Goal: Task Accomplishment & Management: Manage account settings

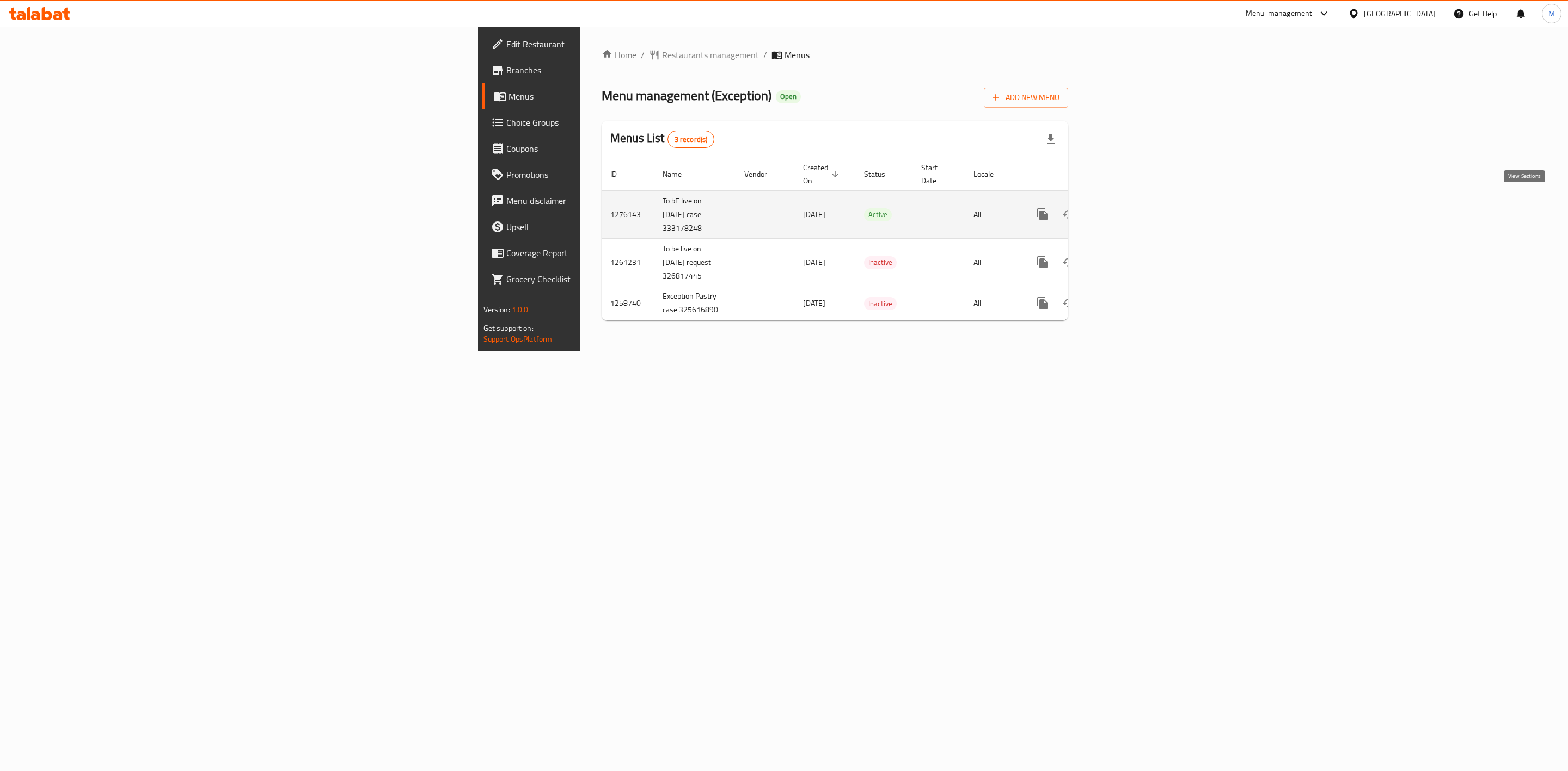
click at [782, 209] on icon "enhanced table" at bounding box center [1121, 214] width 13 height 13
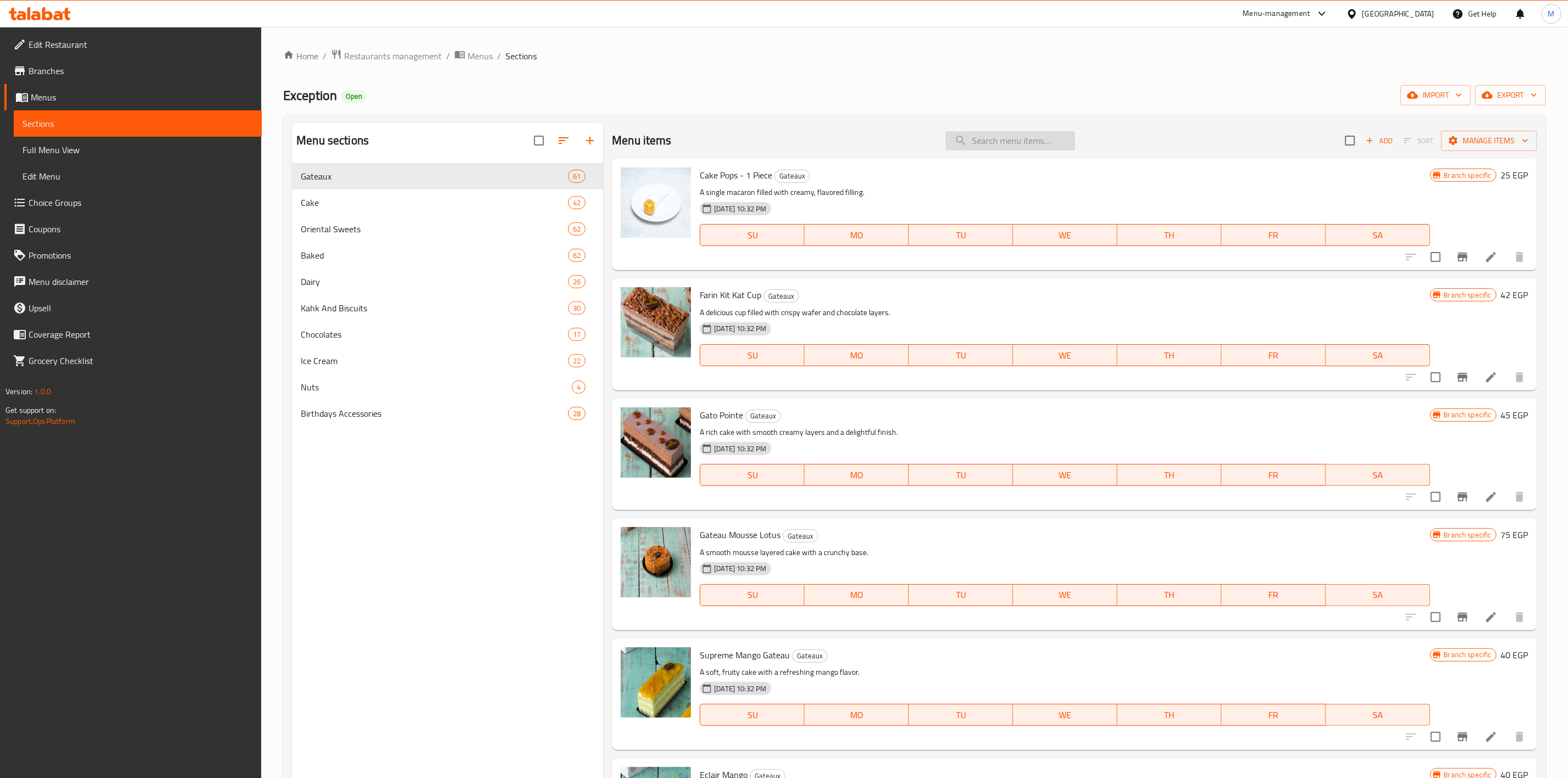
click at [788, 147] on input "search" at bounding box center [1011, 140] width 130 height 19
paste input "White Chocolate & Almond Flat Croissant - Piece"
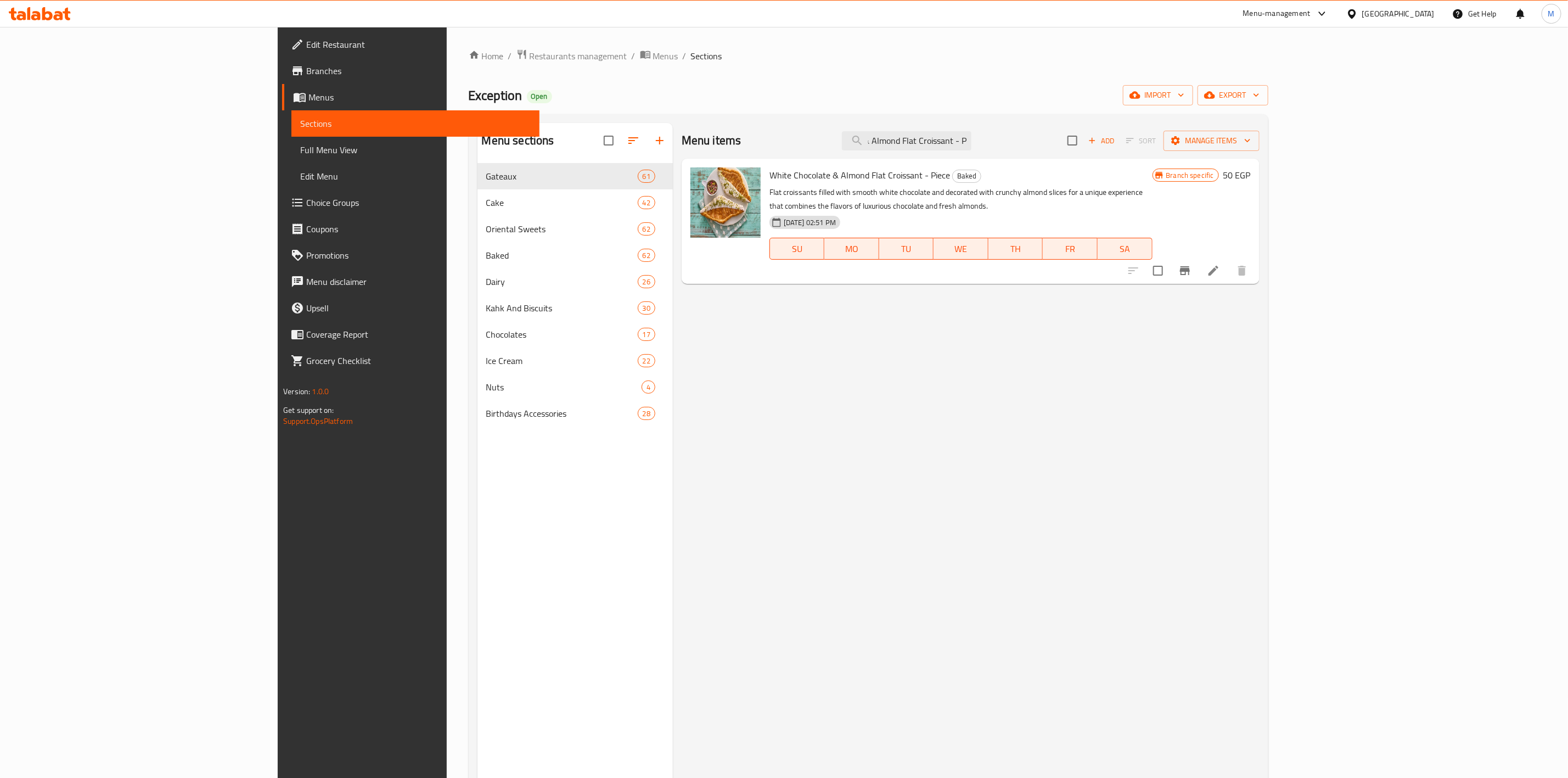
scroll to position [0, 66]
type input "White Chocolate & Almond Flat Croissant - P"
click at [788, 175] on span "White Chocolate & Almond Flat Croissant - Piece" at bounding box center [860, 175] width 181 height 16
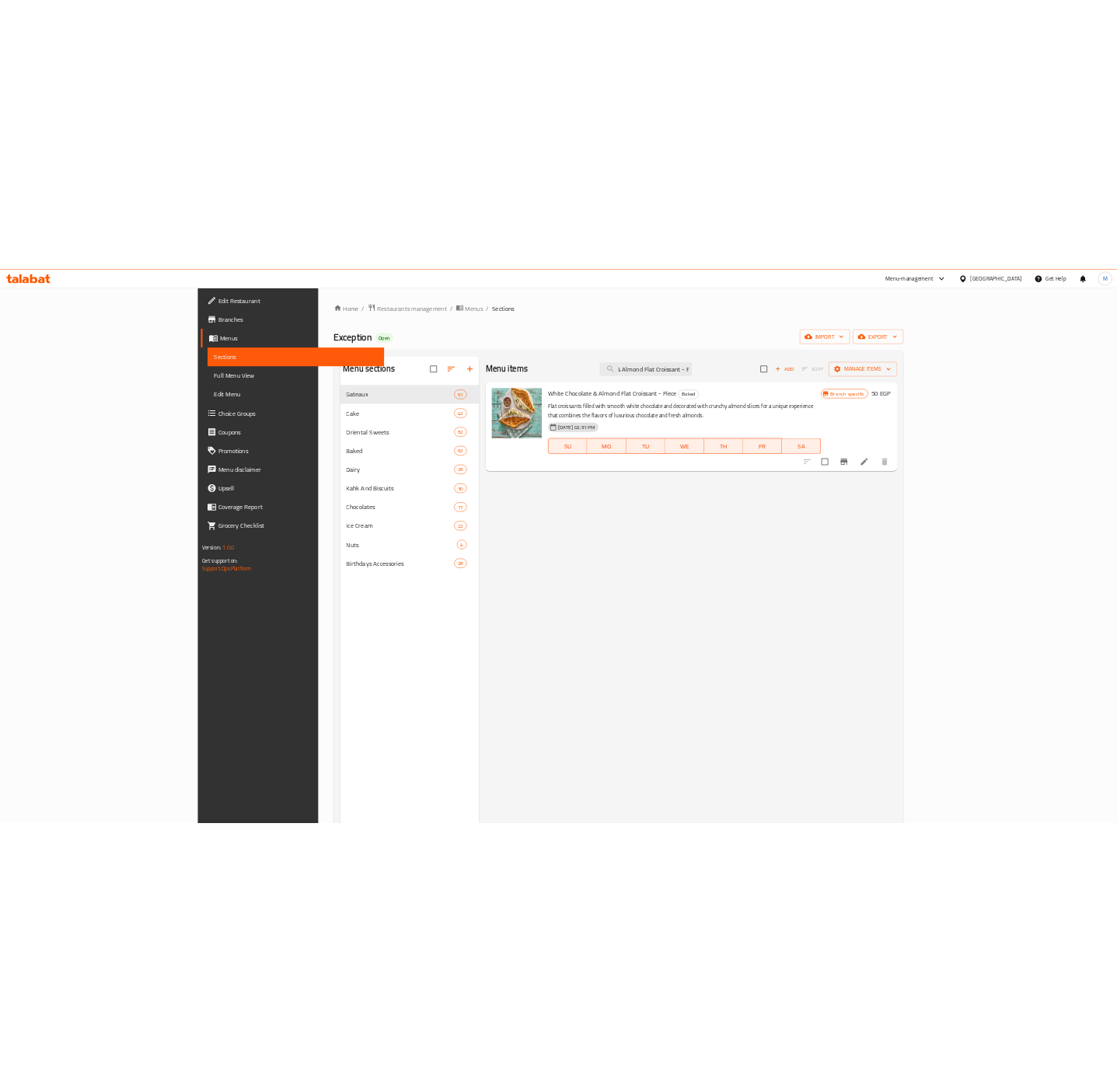
scroll to position [0, 0]
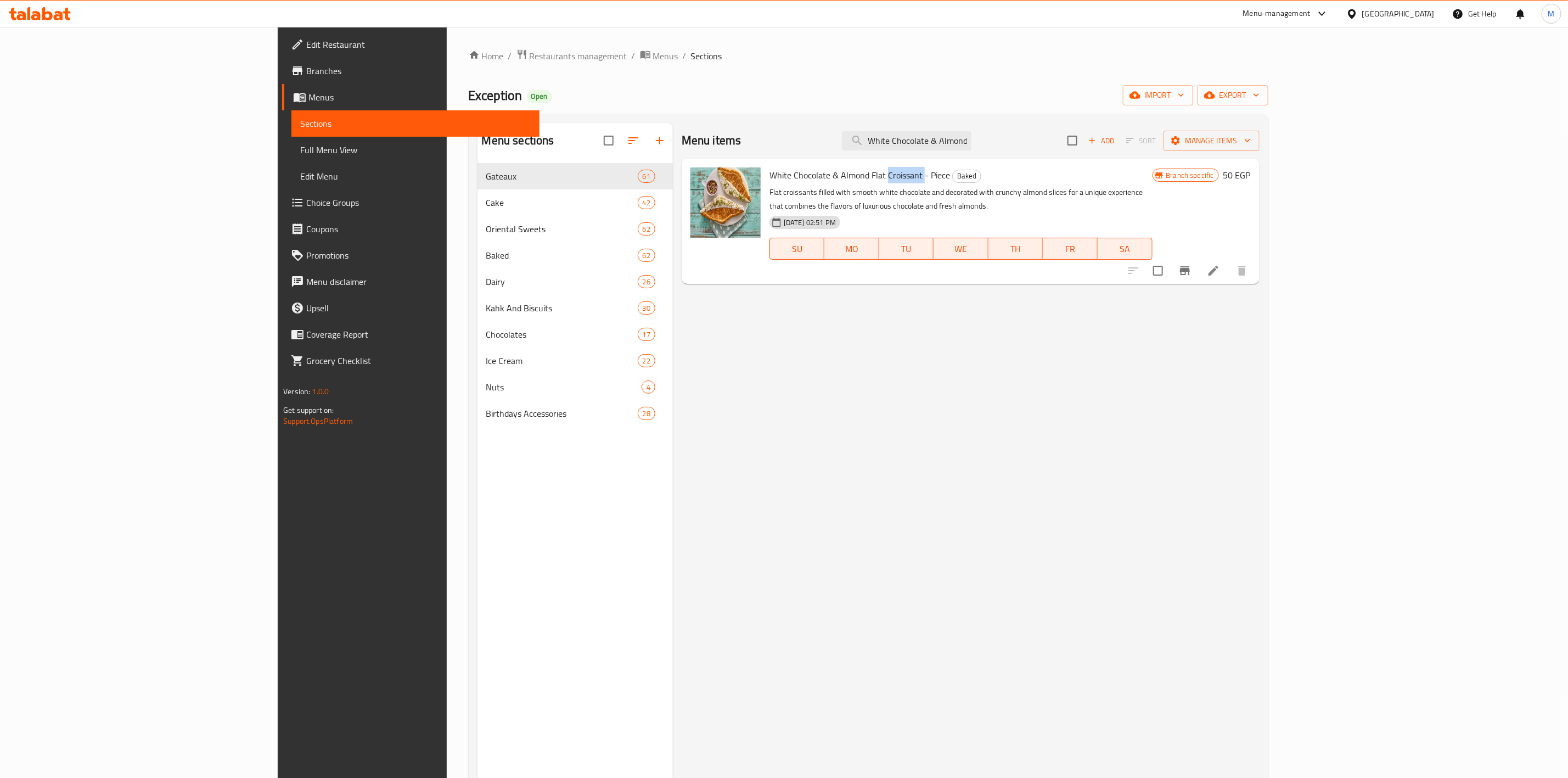
click at [788, 175] on span "White Chocolate & Almond Flat Croissant - Piece" at bounding box center [860, 175] width 181 height 16
copy h6 "White Chocolate & Almond Flat Croissant - Piece"
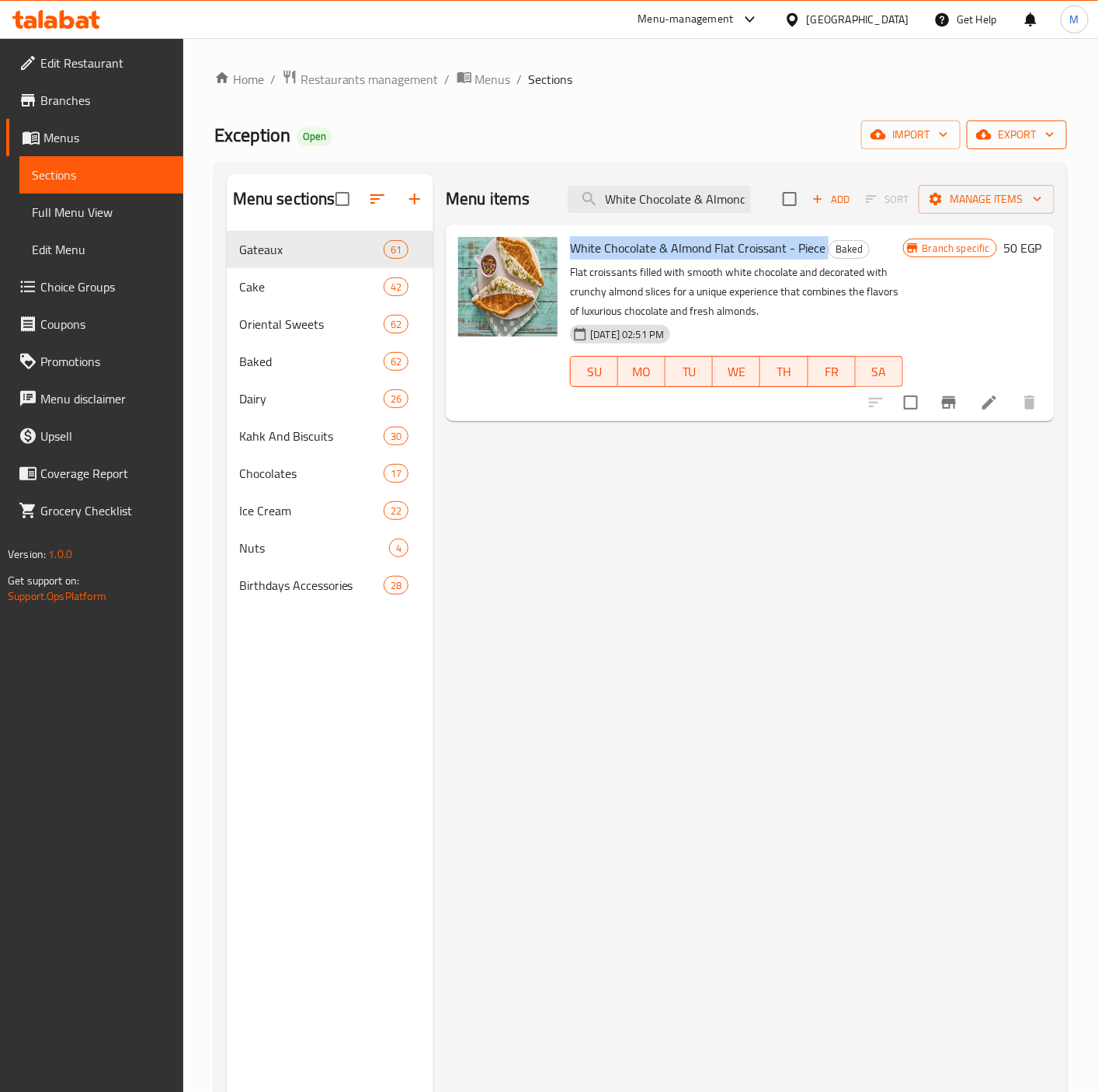
click at [1029, 141] on span "export" at bounding box center [1016, 134] width 75 height 19
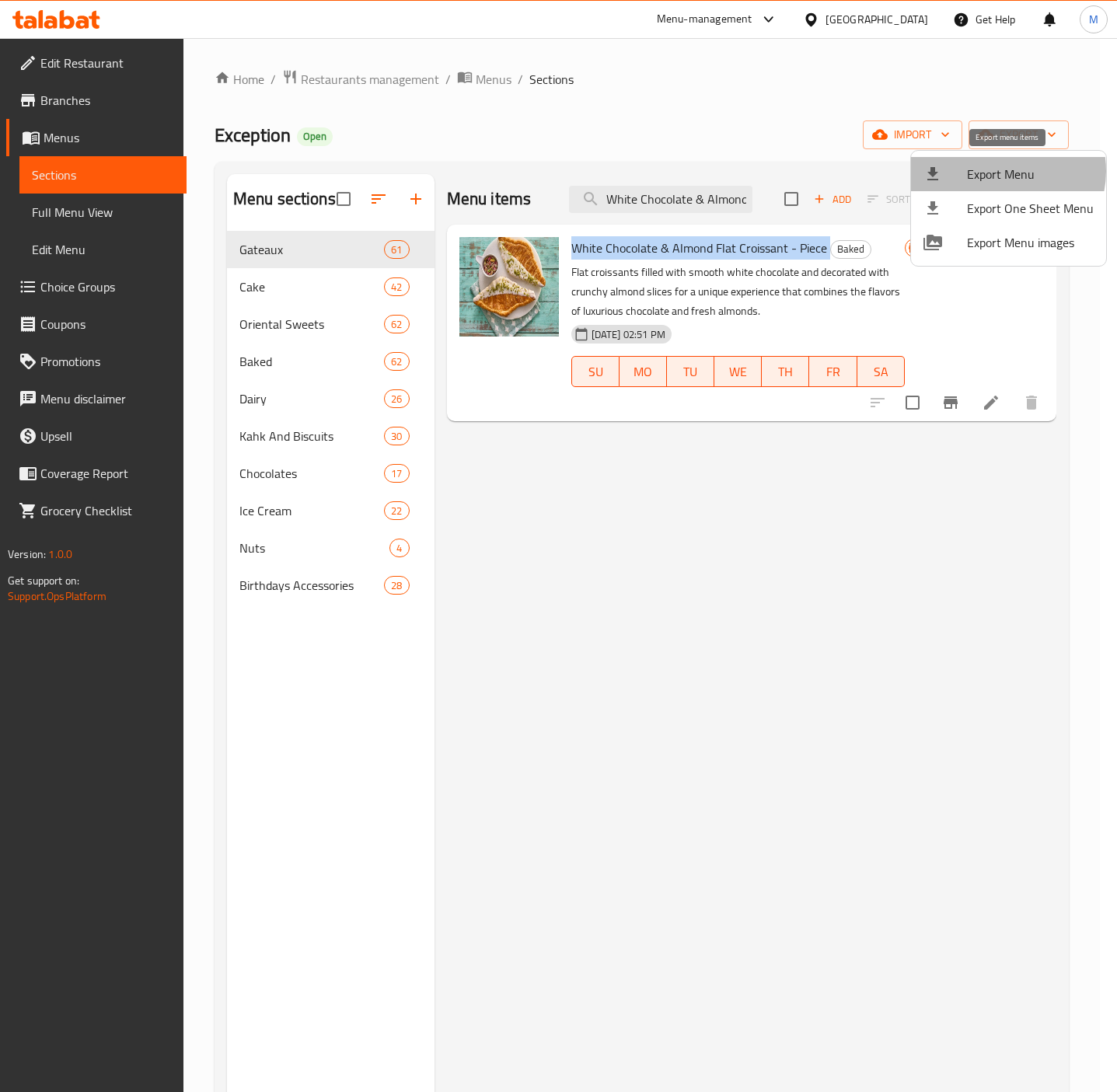
click at [1001, 171] on span "Export Menu" at bounding box center [1030, 174] width 127 height 19
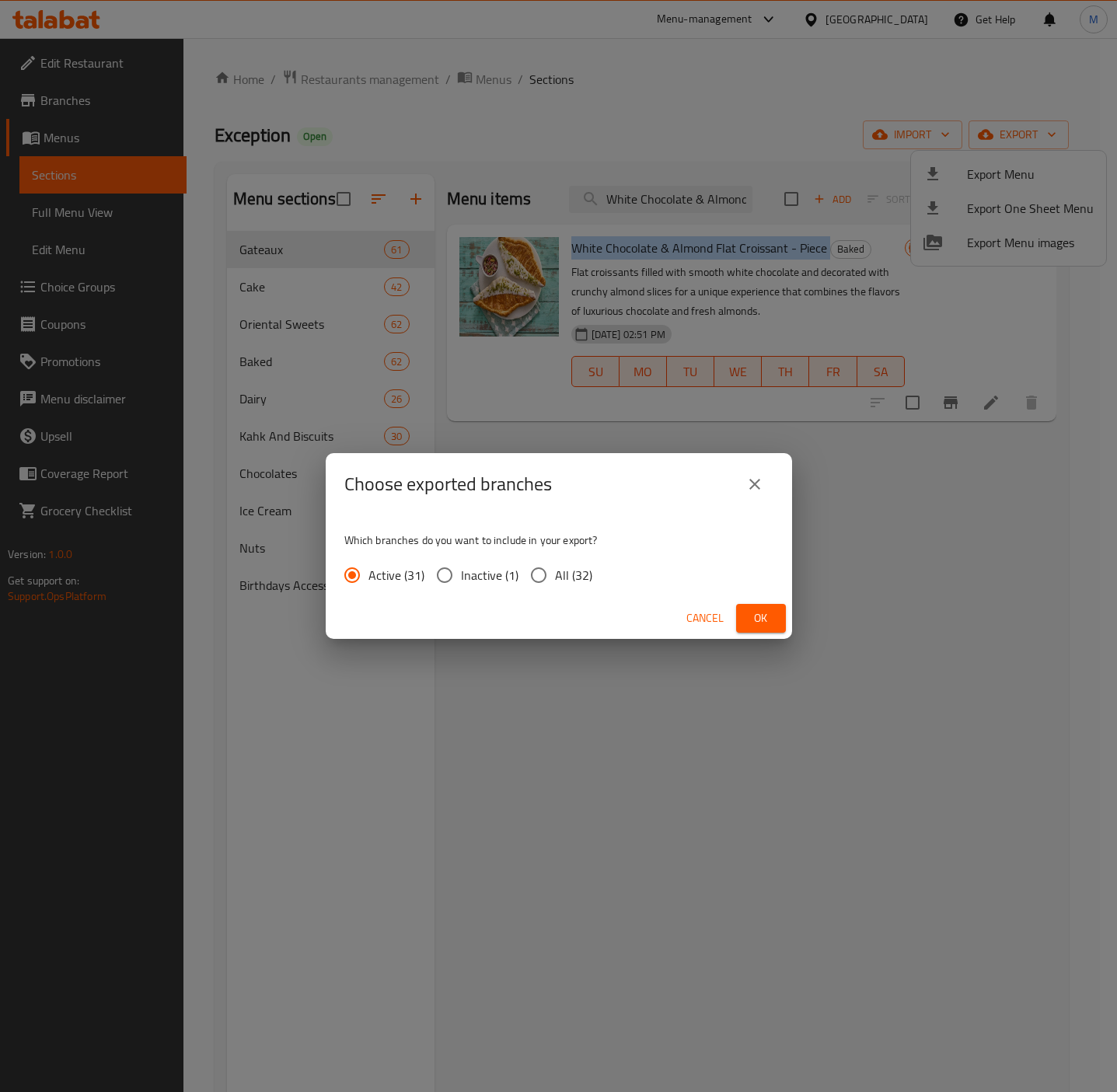
click at [548, 579] on input "All (32)" at bounding box center [538, 575] width 32 height 32
radio input "true"
click at [756, 620] on span "Ok" at bounding box center [760, 617] width 25 height 19
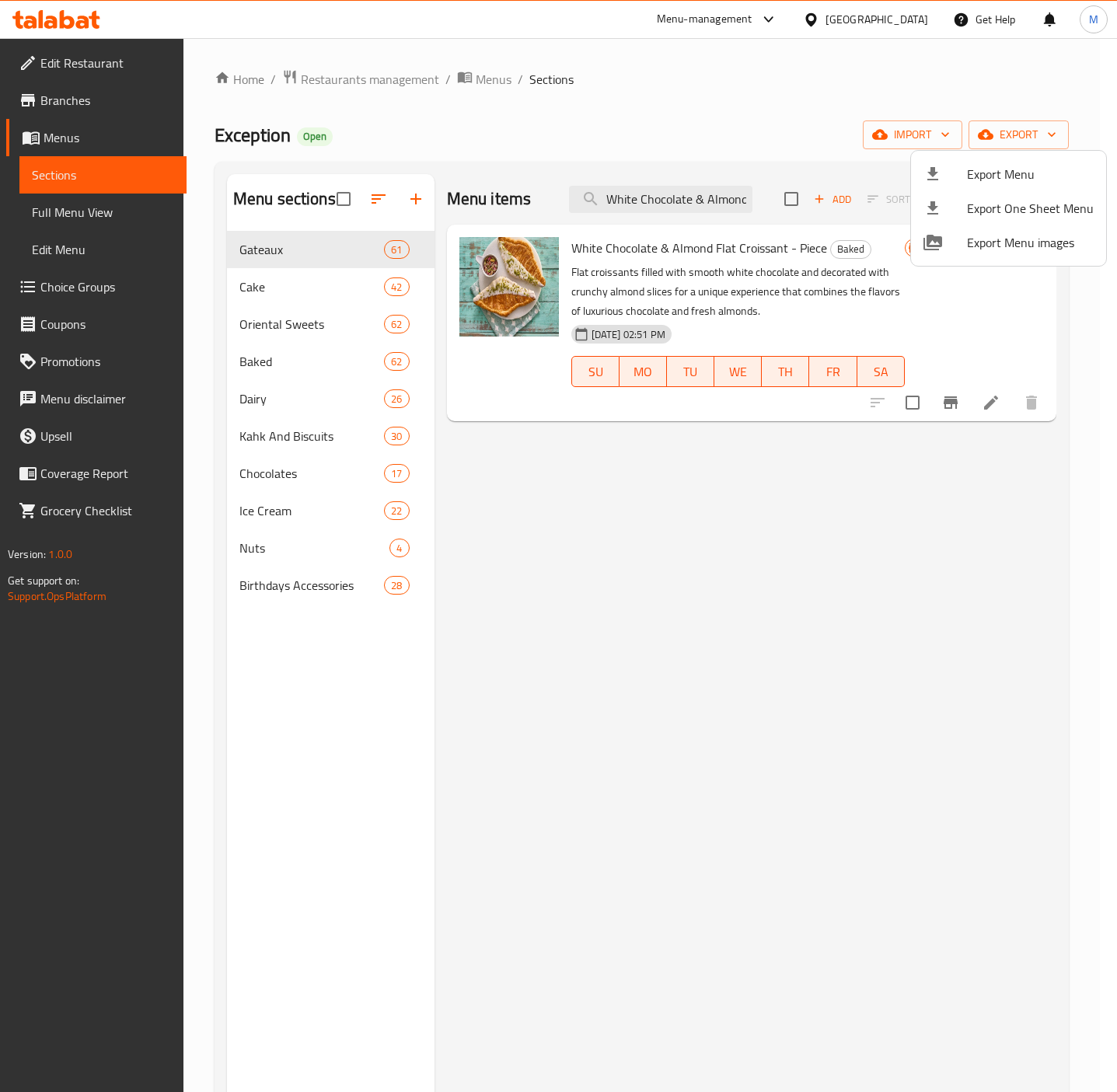
click at [730, 240] on div at bounding box center [558, 546] width 1117 height 1092
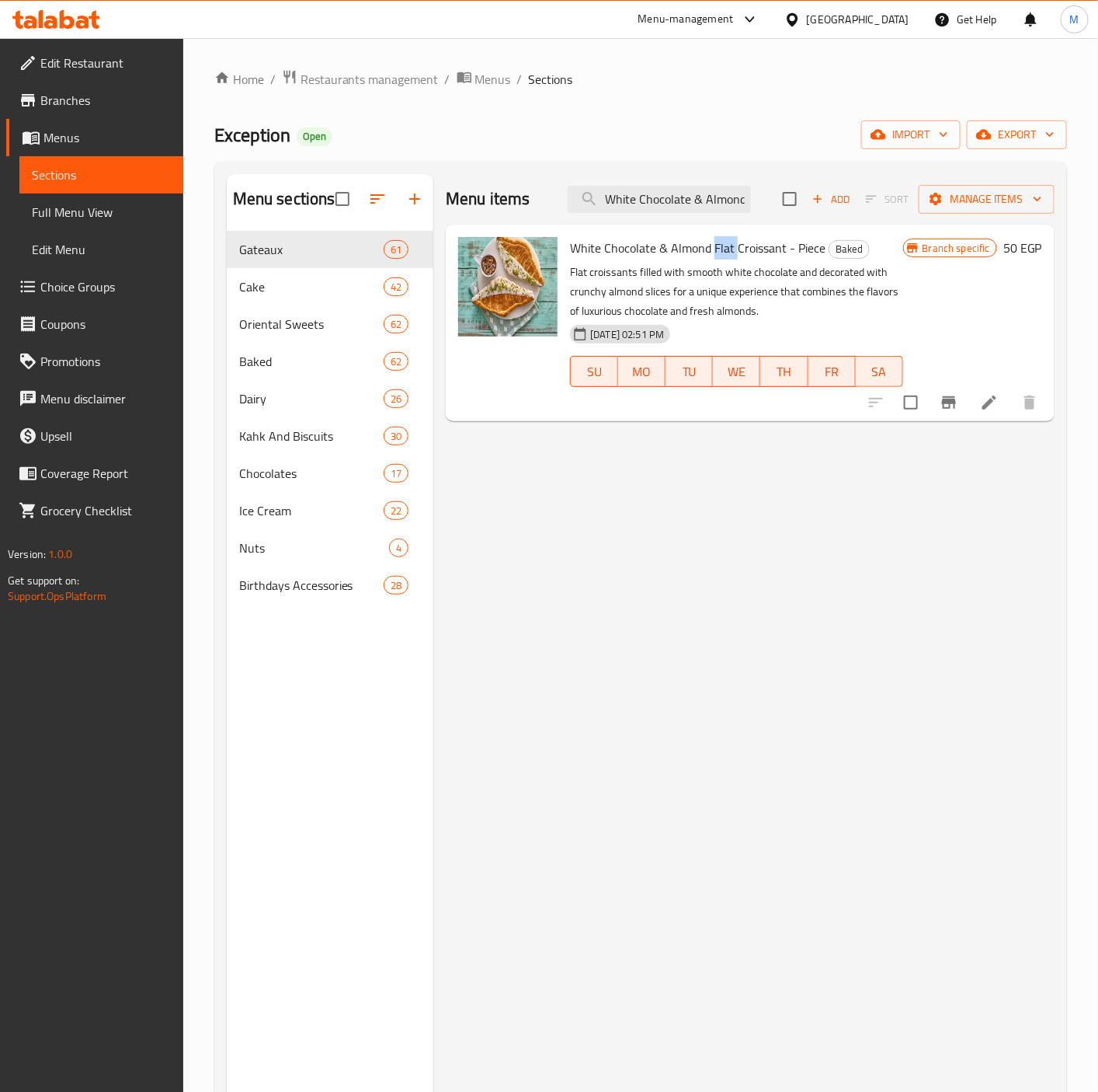
click at [730, 240] on span "White Chocolate & Almond Flat Croissant - Piece" at bounding box center [698, 248] width 256 height 23
copy h6 "White Chocolate & Almond Flat Croissant - Piece"
click at [964, 397] on button "Branch-specific-item" at bounding box center [949, 402] width 37 height 37
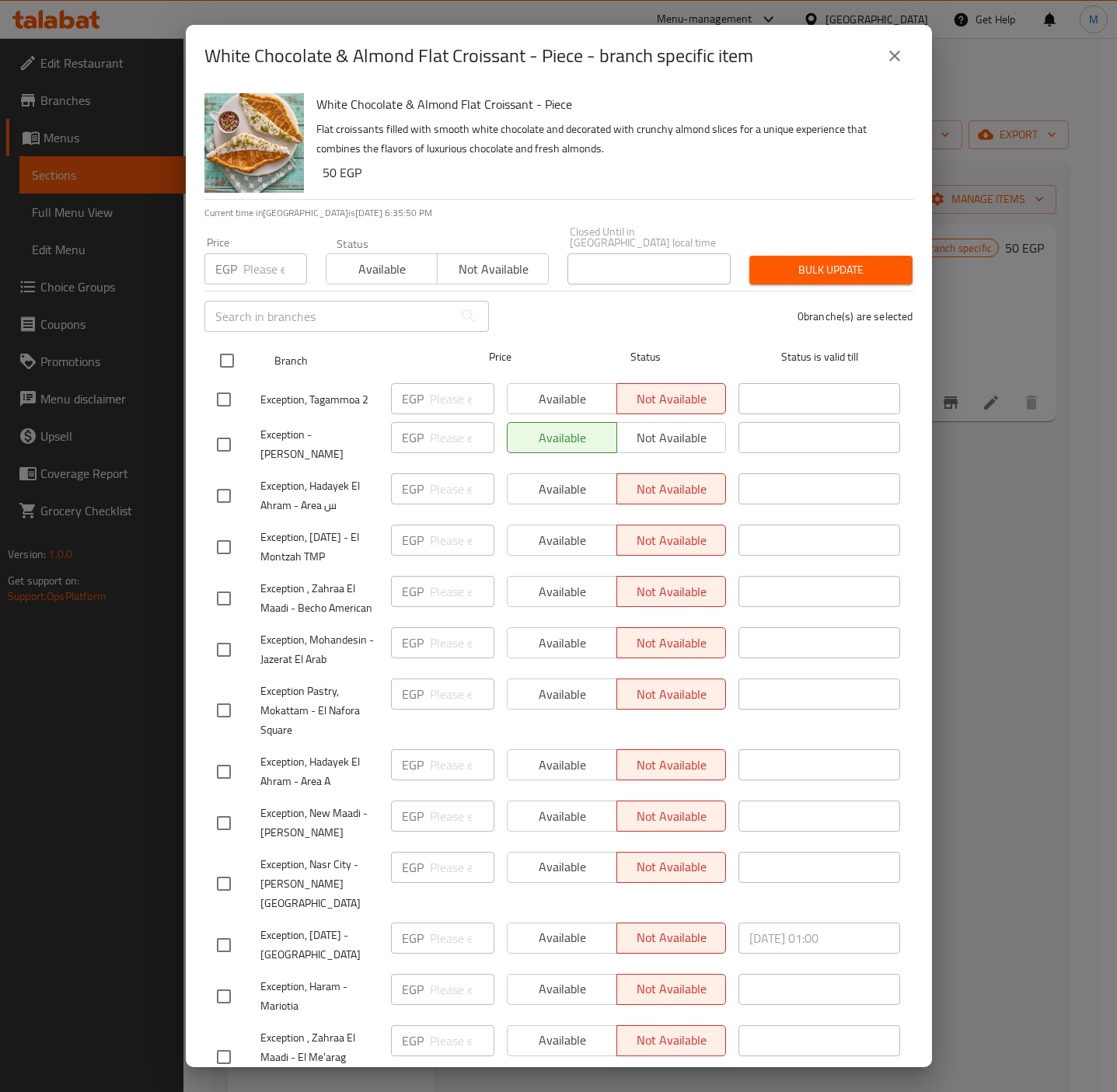
click at [229, 350] on input "checkbox" at bounding box center [226, 360] width 32 height 32
checkbox input "true"
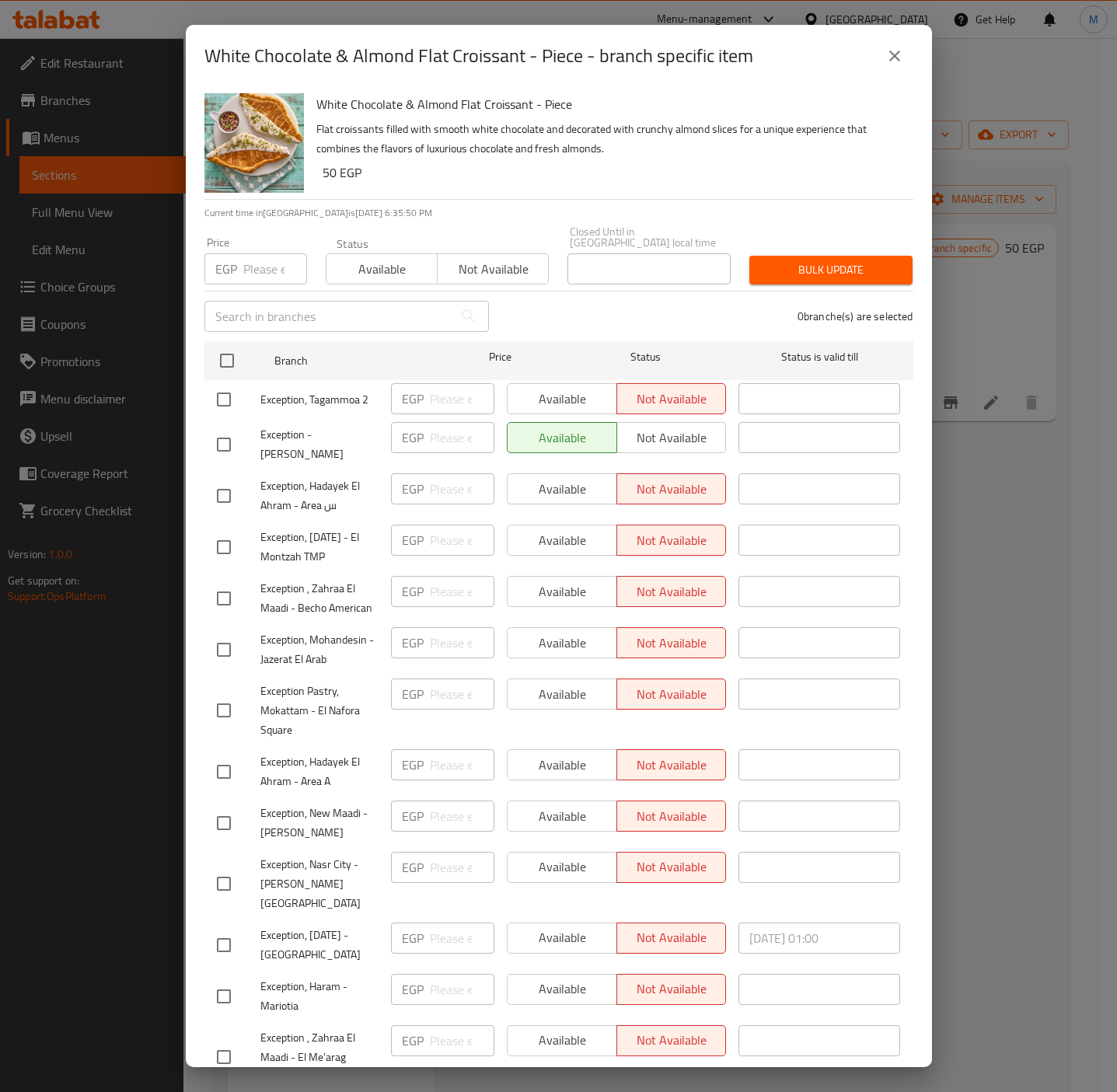
checkbox input "true"
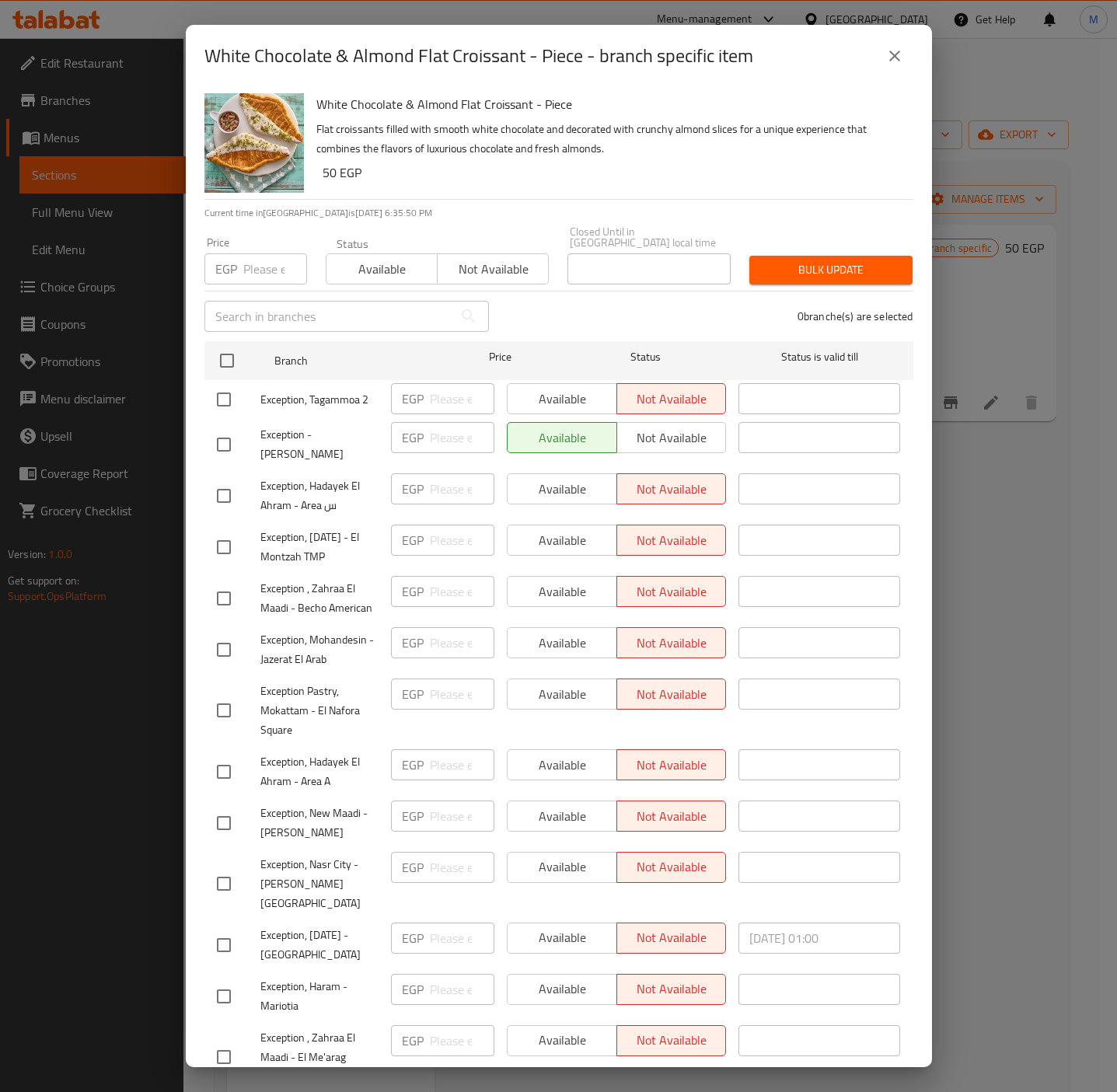
checkbox input "true"
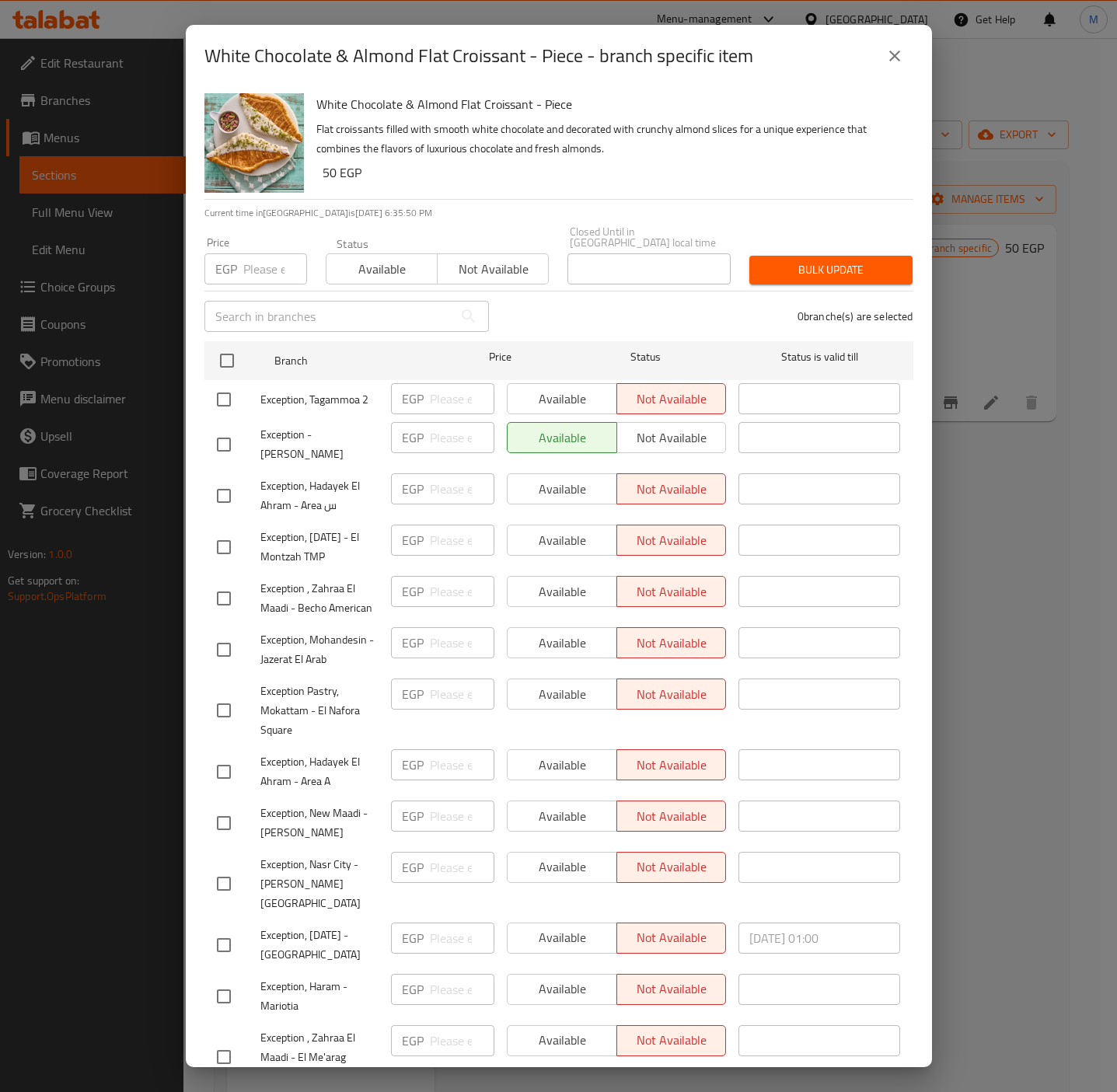
checkbox input "true"
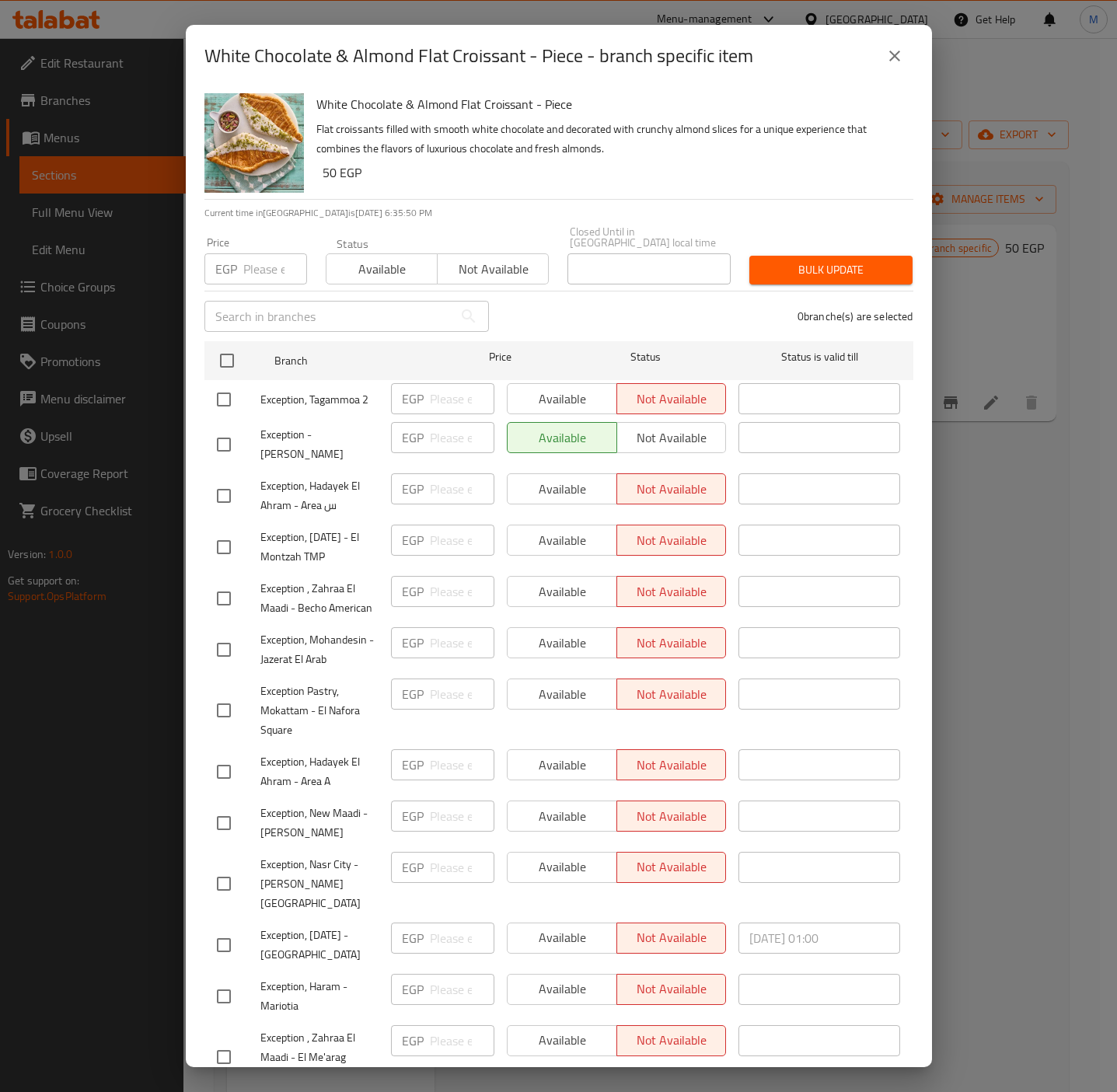
checkbox input "true"
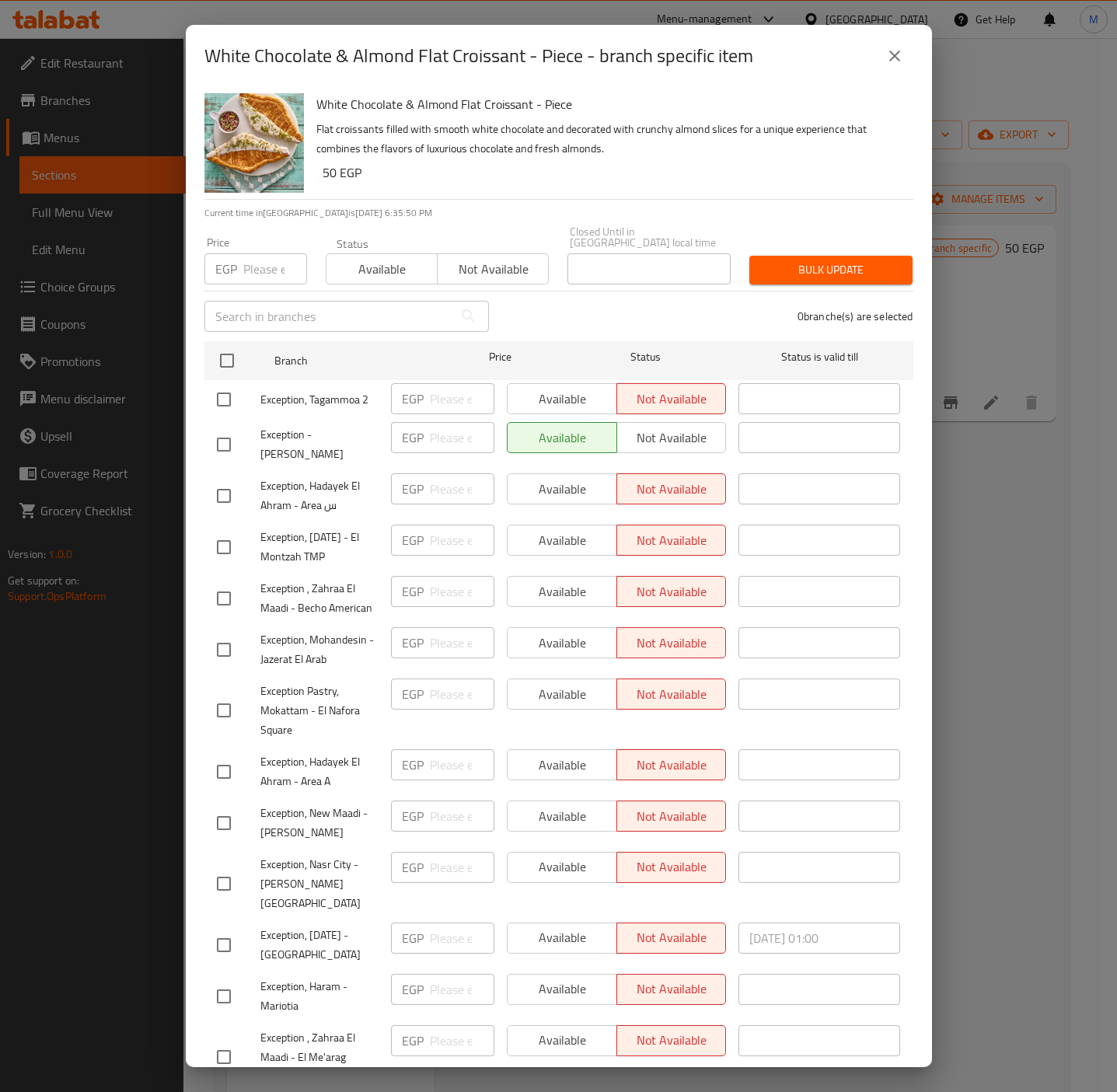
checkbox input "true"
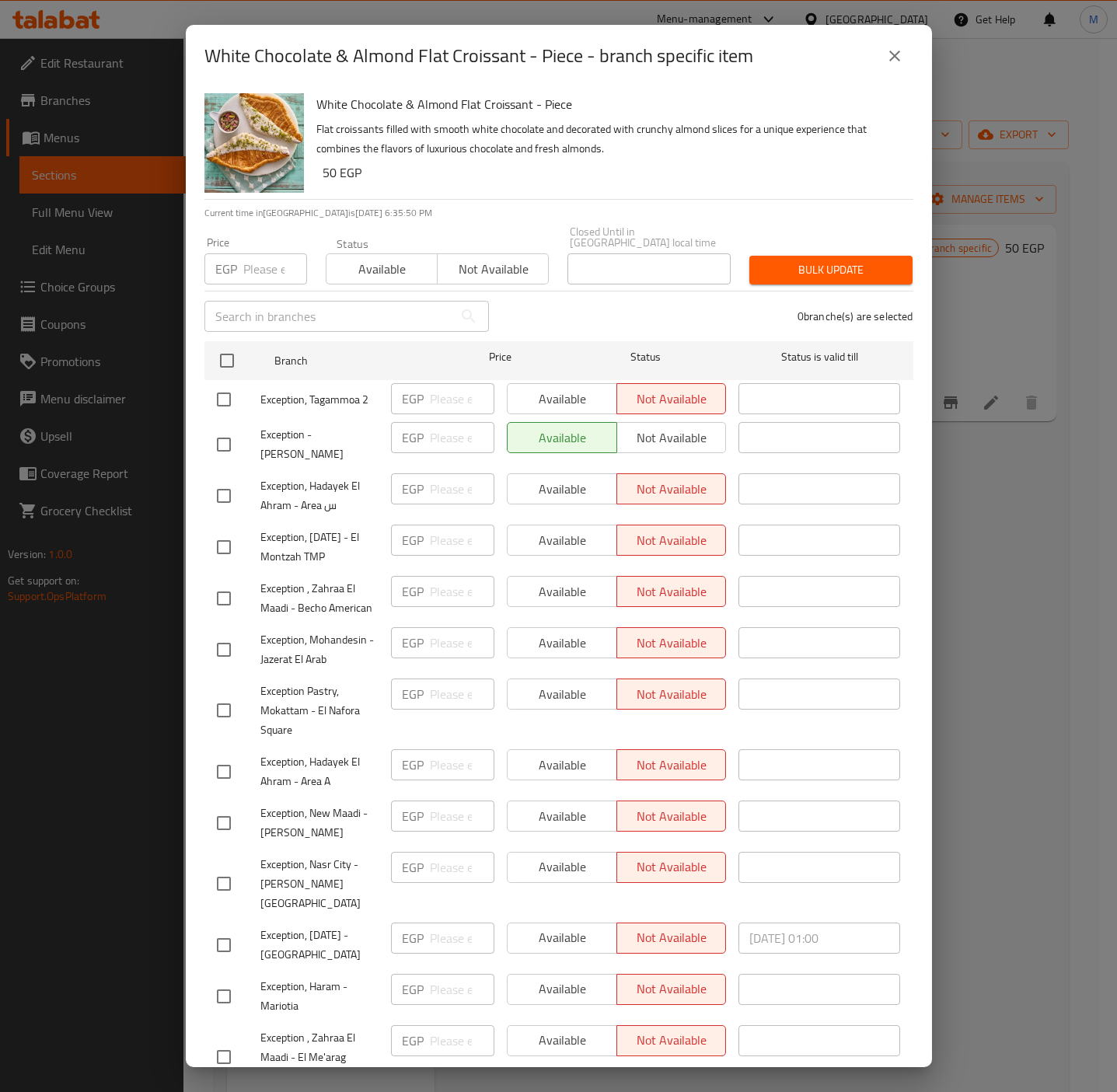
checkbox input "true"
click at [246, 263] on input "number" at bounding box center [274, 269] width 64 height 32
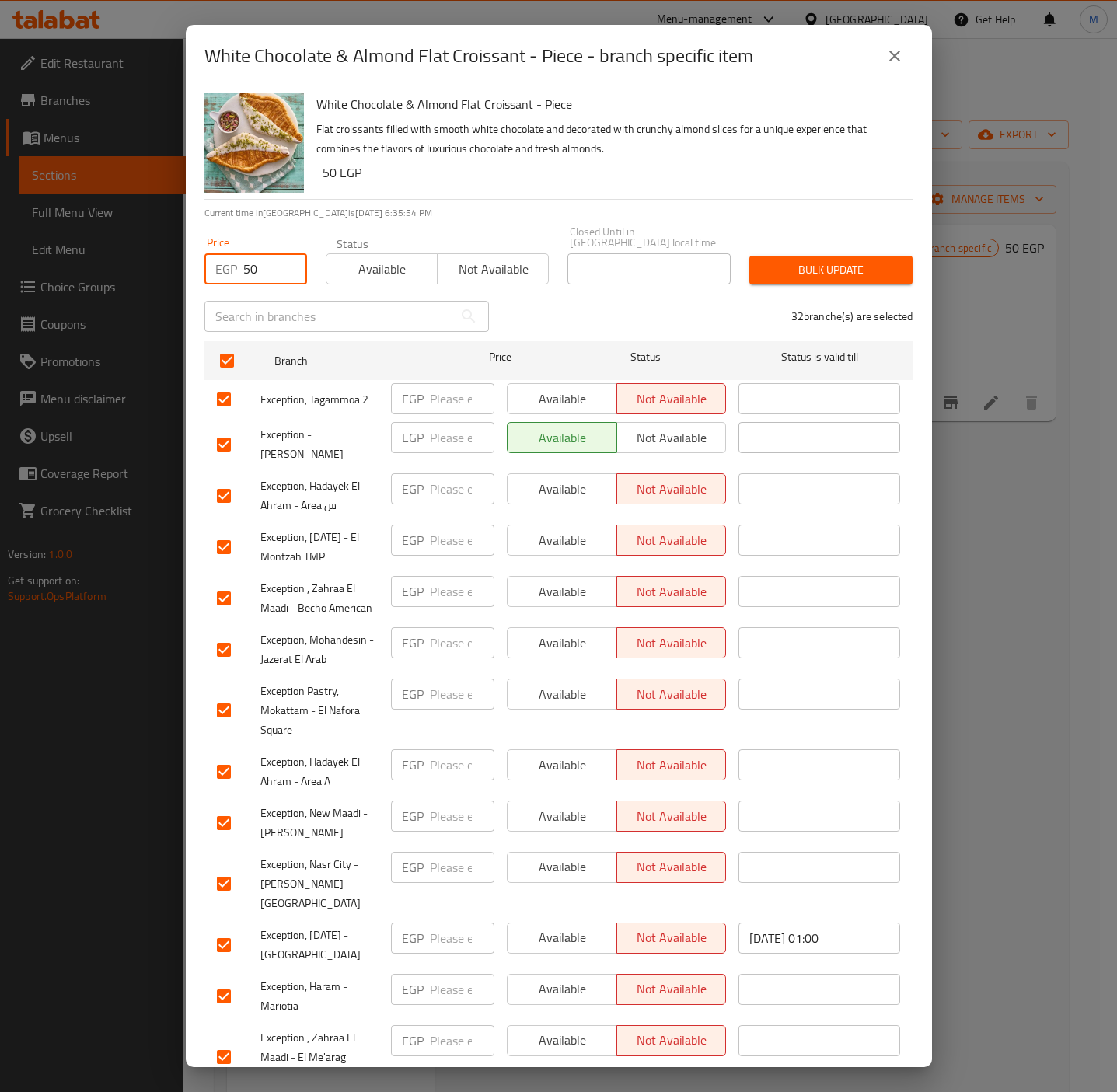
type input "50"
click at [796, 260] on span "Bulk update" at bounding box center [831, 270] width 138 height 19
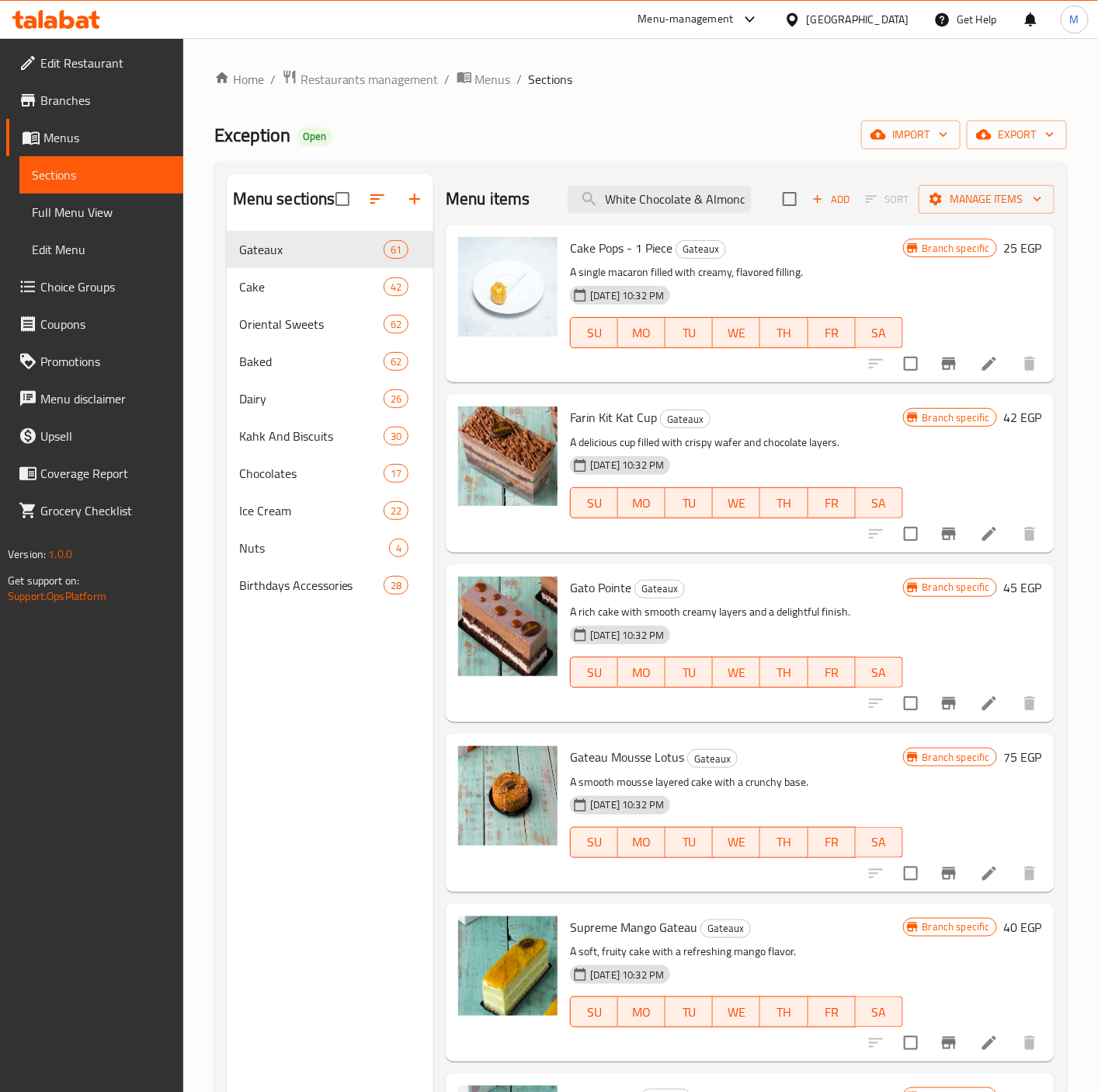
click at [56, 98] on span "Branches" at bounding box center [106, 100] width 131 height 19
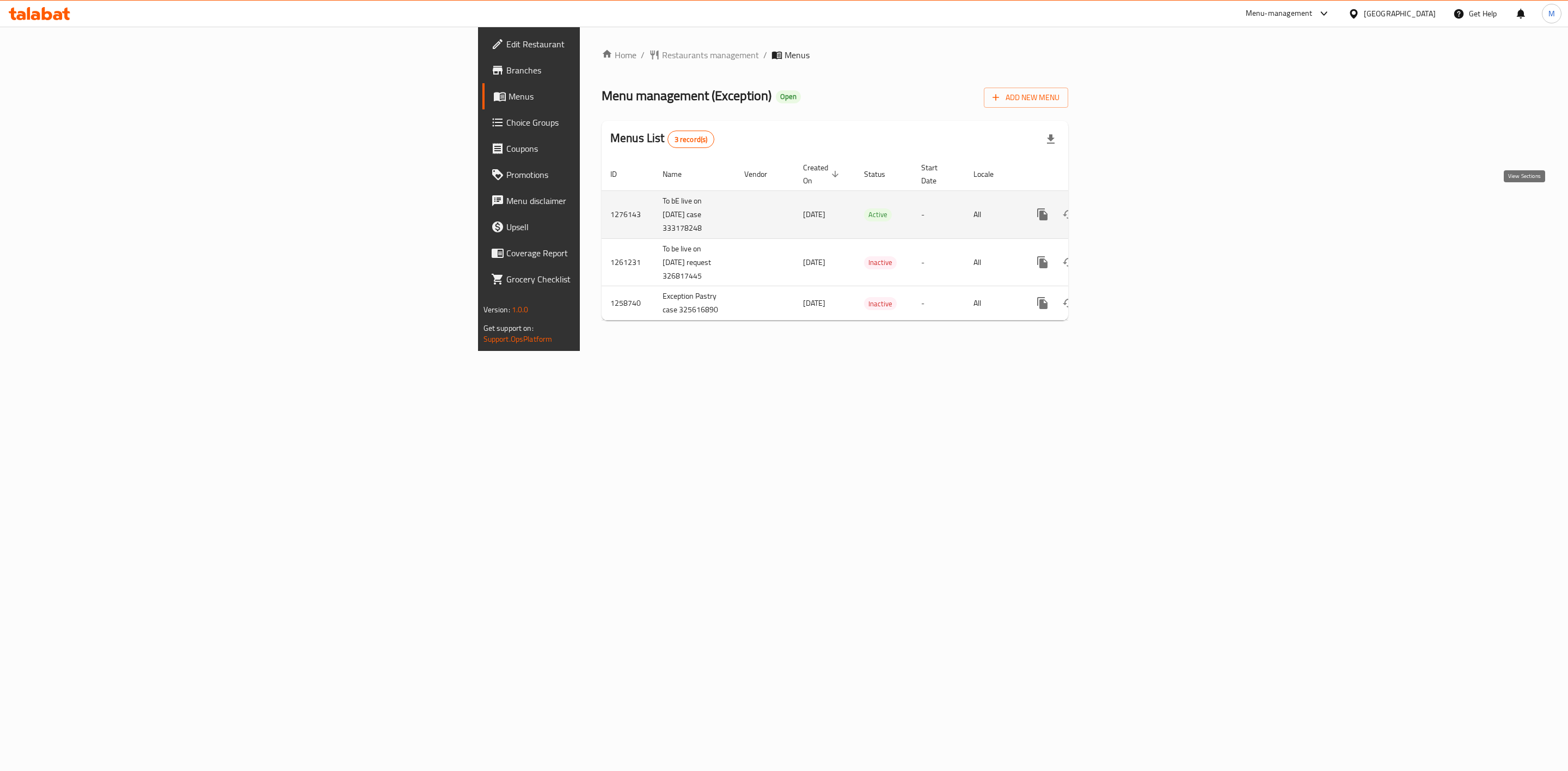
click at [1134, 201] on link "enhanced table" at bounding box center [1121, 214] width 26 height 26
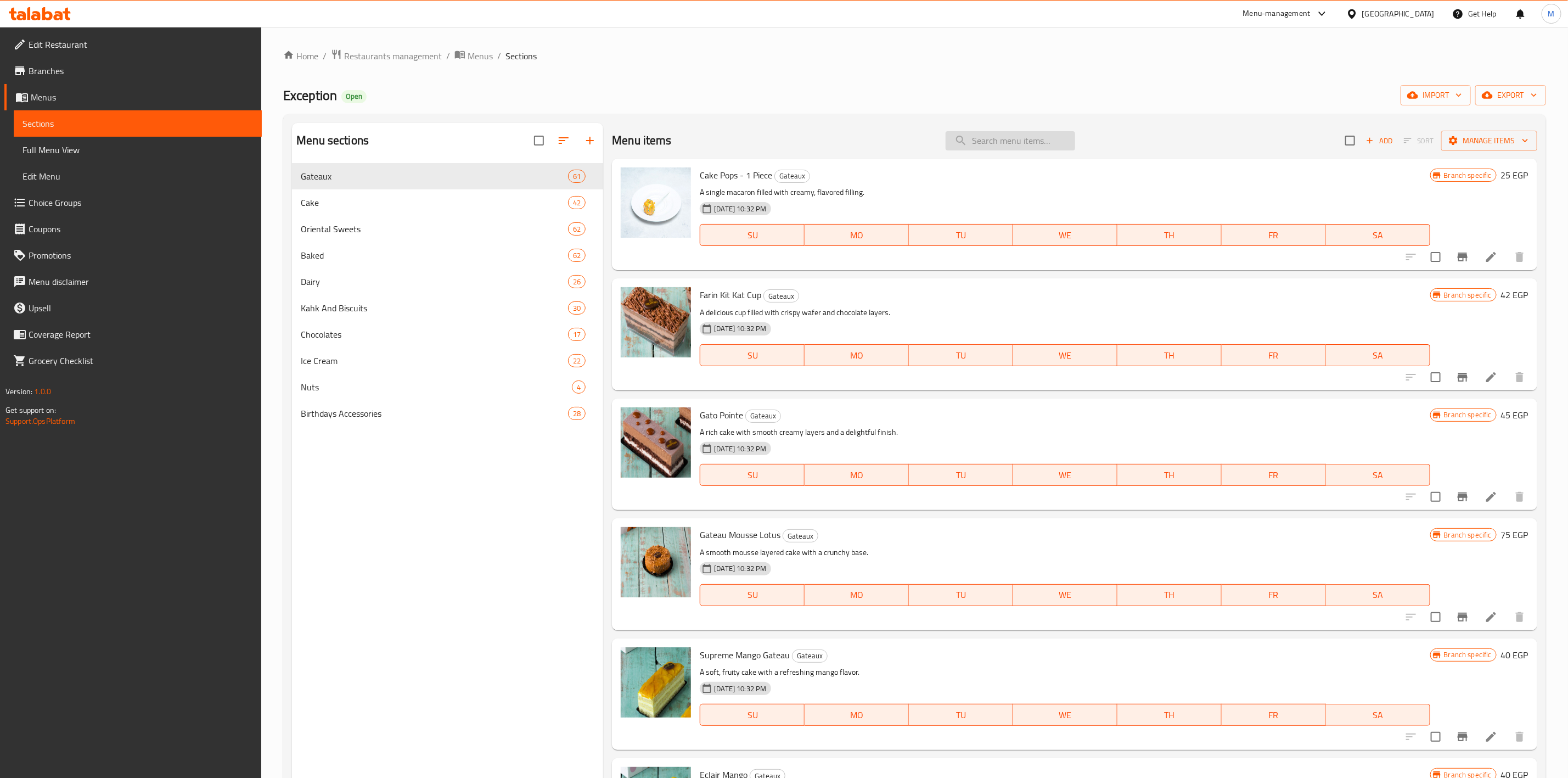
click at [1007, 141] on input "search" at bounding box center [1011, 140] width 130 height 19
paste input "Gateau Soiree Window Box Small"
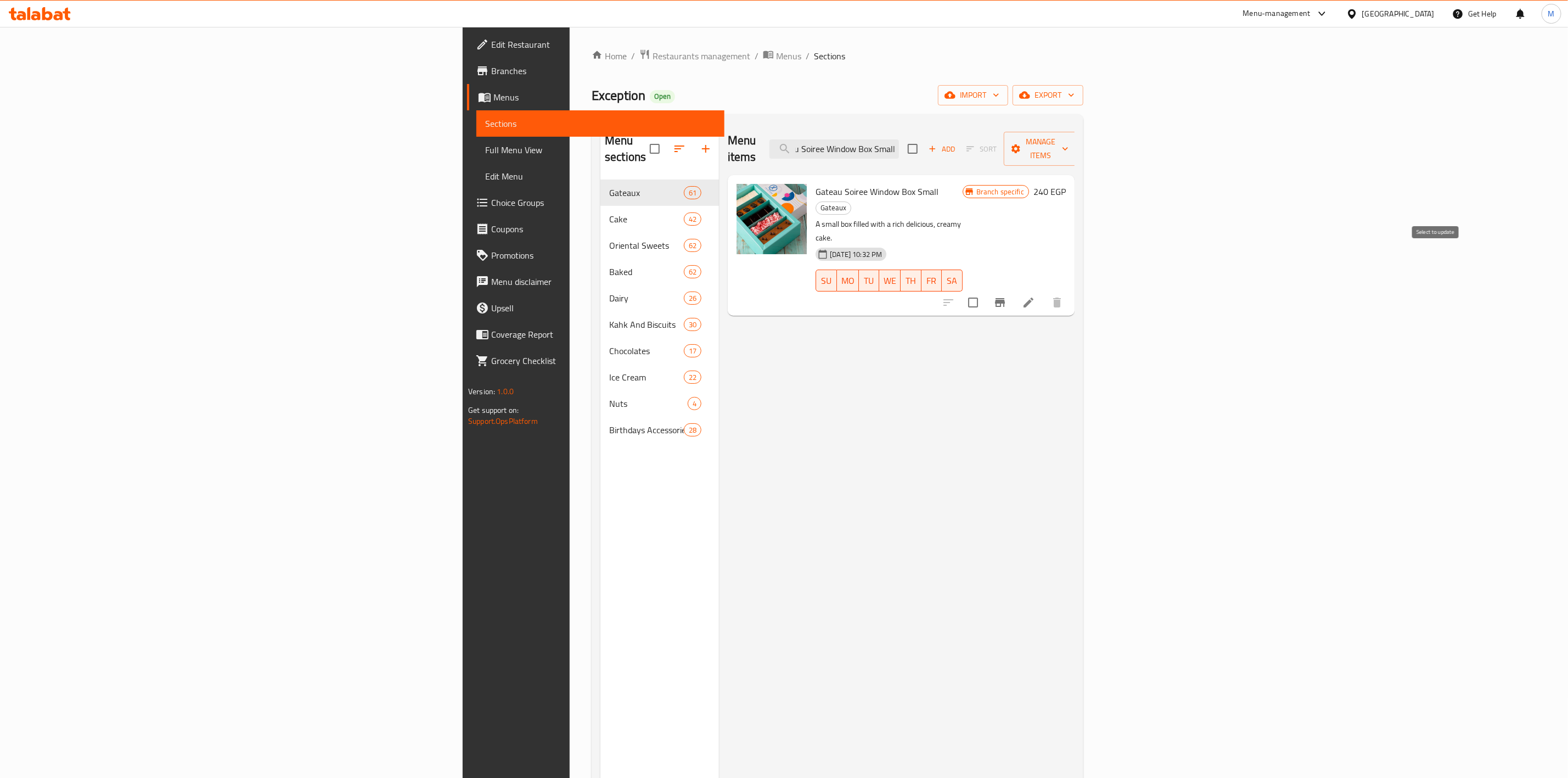
type input "Gateau Soiree Window Box Small"
click at [1007, 296] on icon "Branch-specific-item" at bounding box center [1000, 303] width 13 height 13
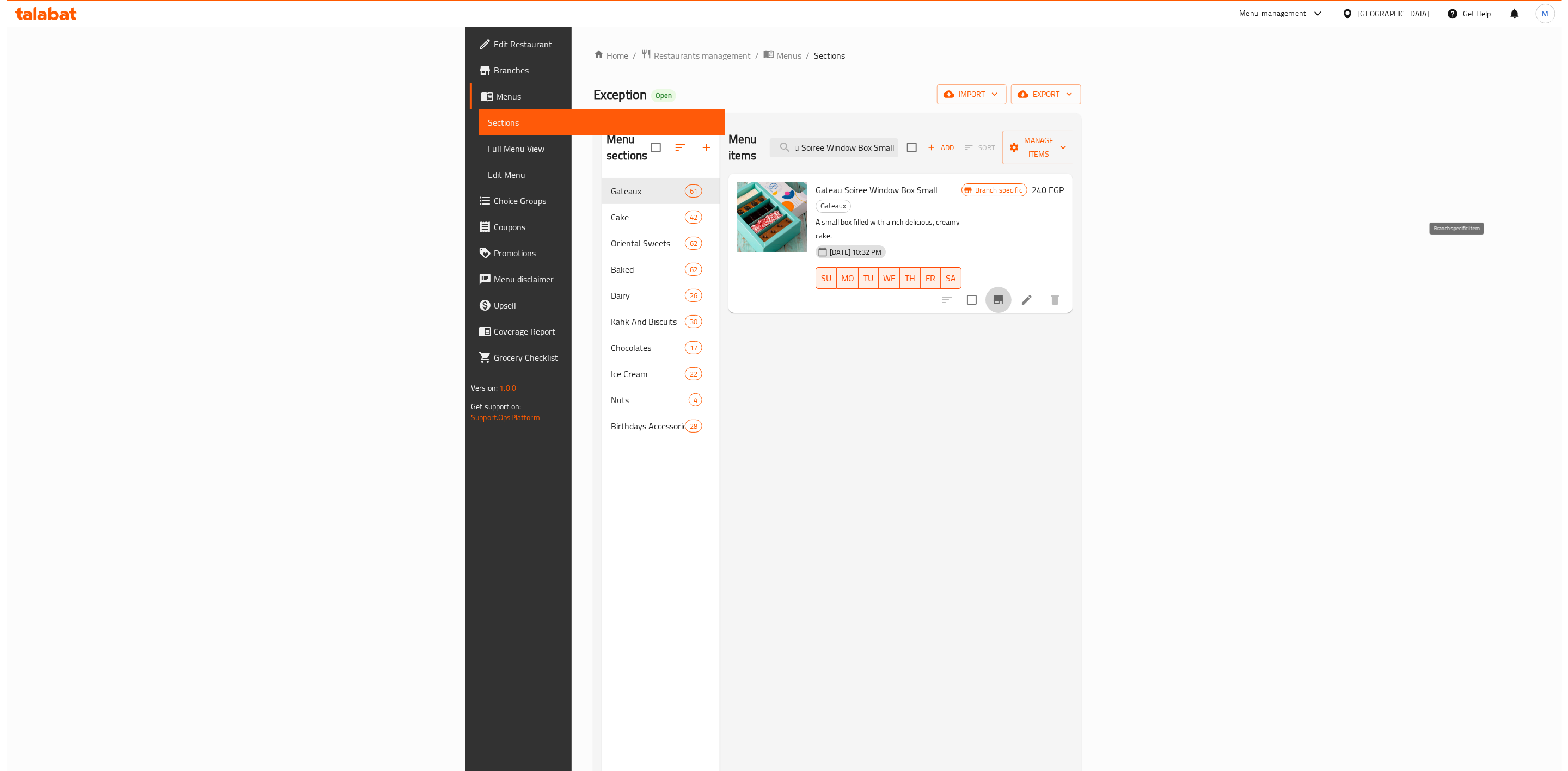
scroll to position [0, 0]
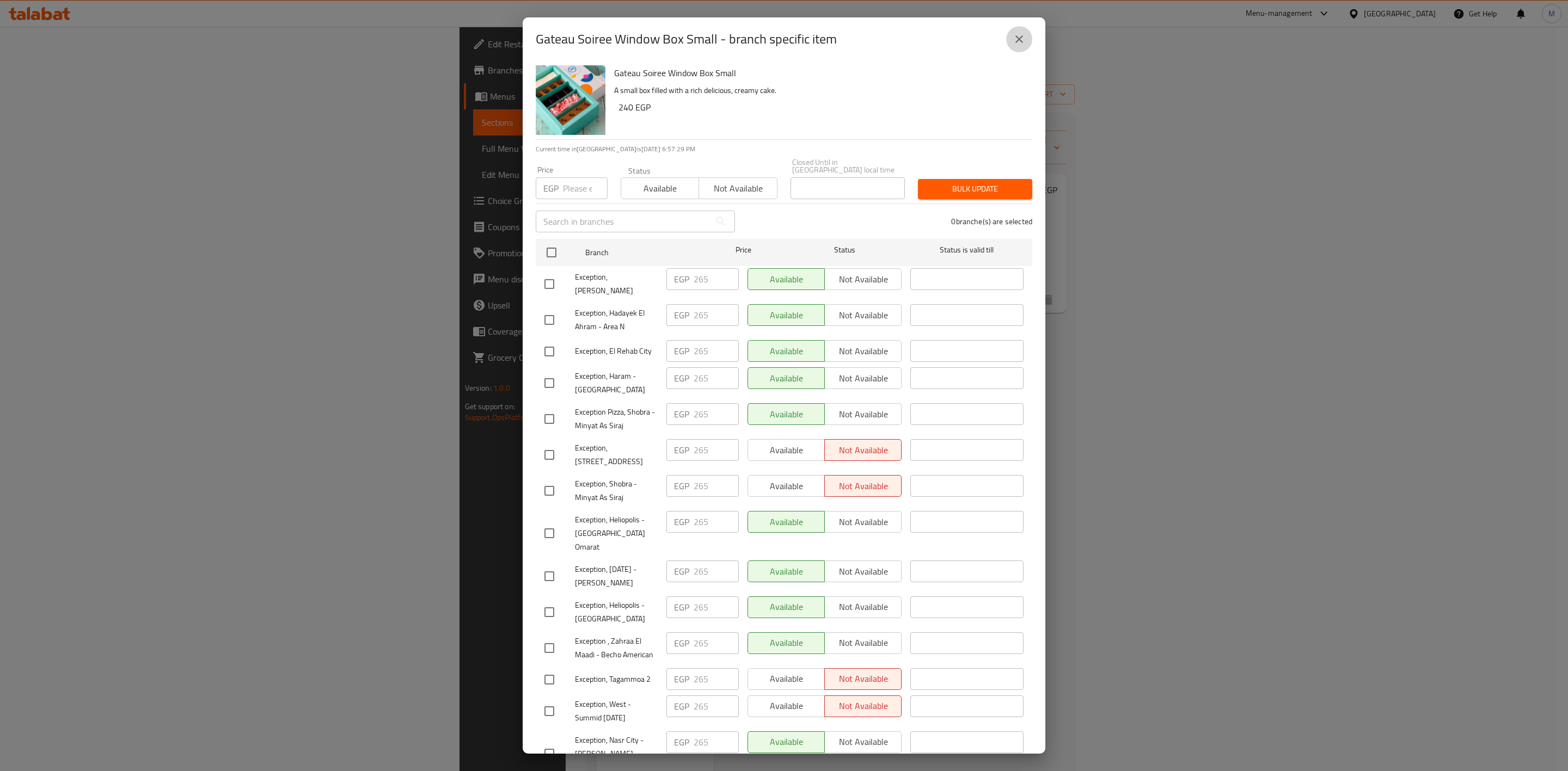
drag, startPoint x: 1010, startPoint y: 40, endPoint x: 1043, endPoint y: 18, distance: 39.7
click at [1019, 40] on button "close" at bounding box center [1019, 39] width 26 height 26
